Goal: Navigation & Orientation: Find specific page/section

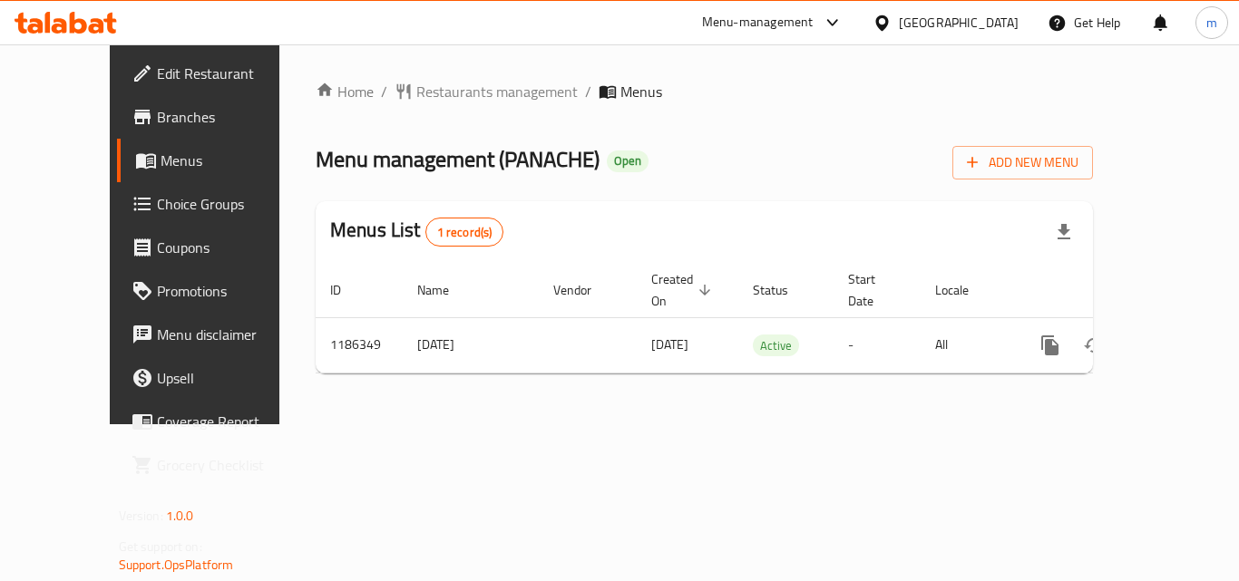
click at [102, 12] on icon at bounding box center [66, 23] width 103 height 22
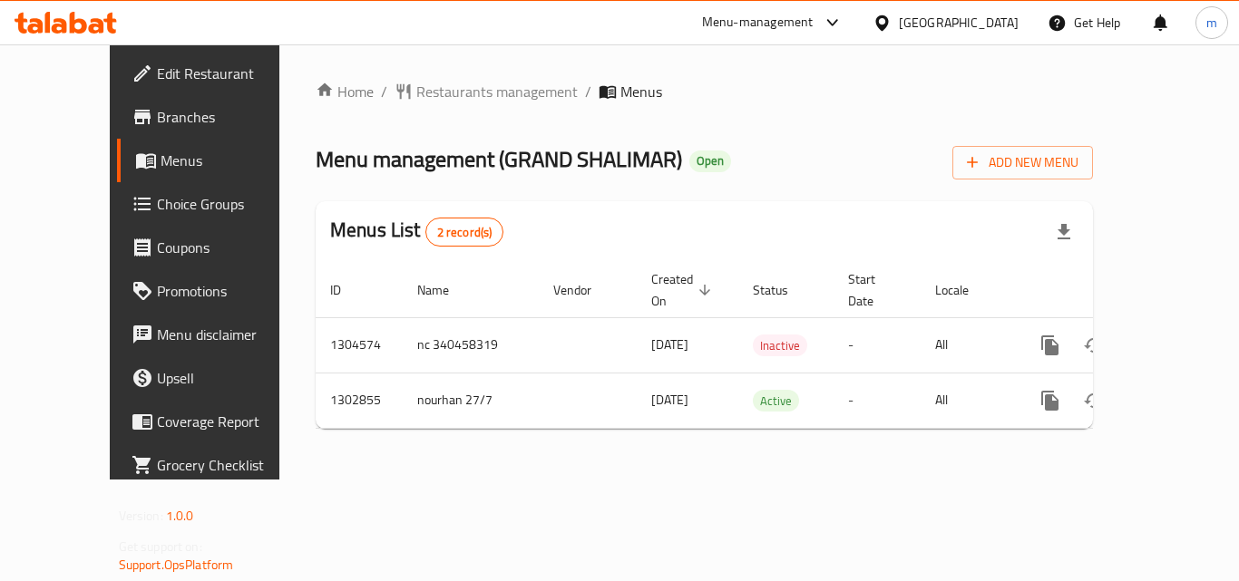
click at [63, 24] on icon at bounding box center [59, 25] width 15 height 15
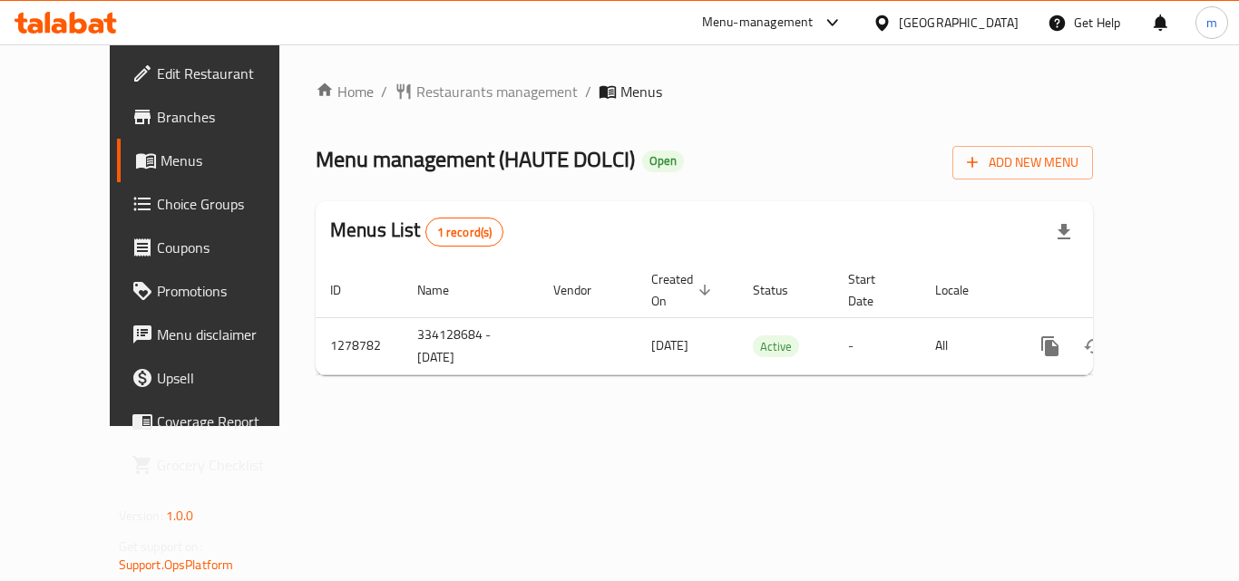
click at [110, 23] on icon at bounding box center [109, 23] width 13 height 21
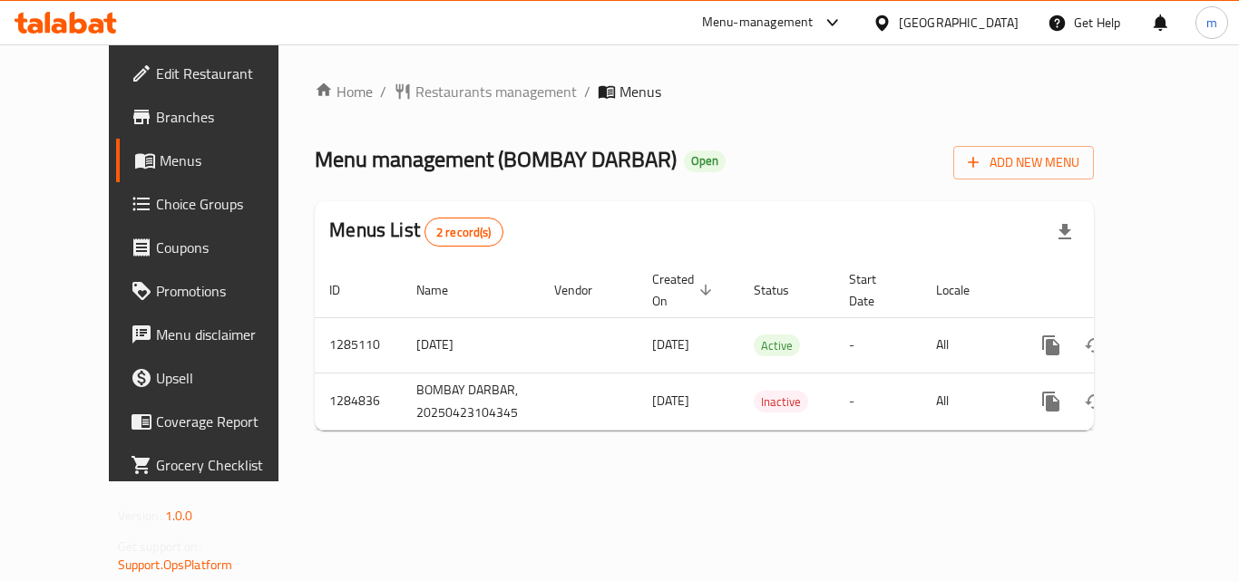
click at [48, 32] on icon at bounding box center [47, 22] width 5 height 21
